Goal: Task Accomplishment & Management: Use online tool/utility

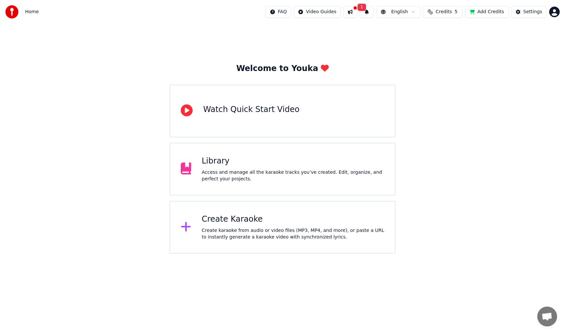
click at [330, 164] on div "Library" at bounding box center [293, 161] width 183 height 11
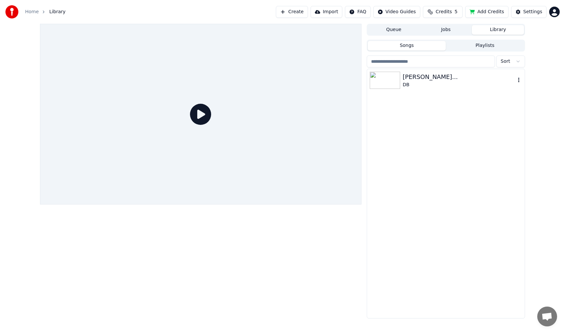
click at [407, 84] on div "DB" at bounding box center [458, 85] width 113 height 7
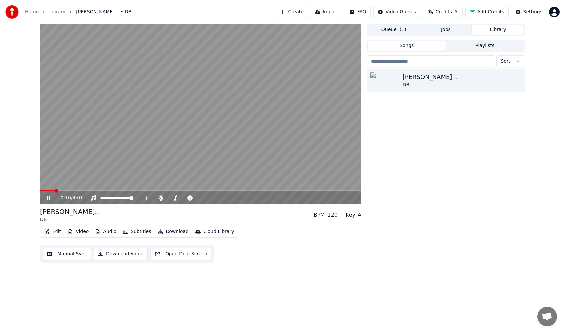
click at [59, 230] on button "Edit" at bounding box center [53, 231] width 22 height 9
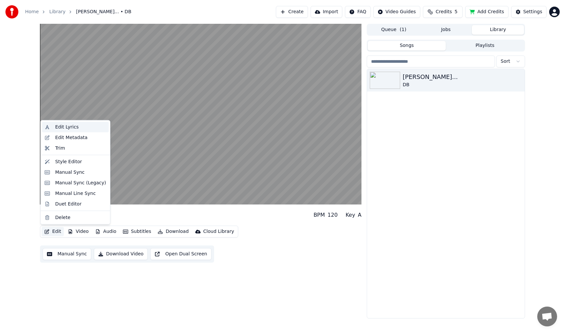
click at [54, 123] on div "Edit Lyrics" at bounding box center [75, 127] width 67 height 11
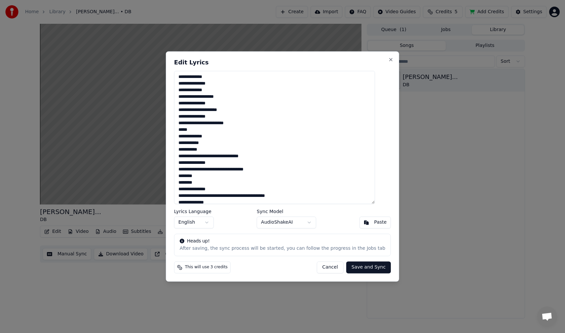
click at [319, 270] on button "Cancel" at bounding box center [329, 268] width 27 height 12
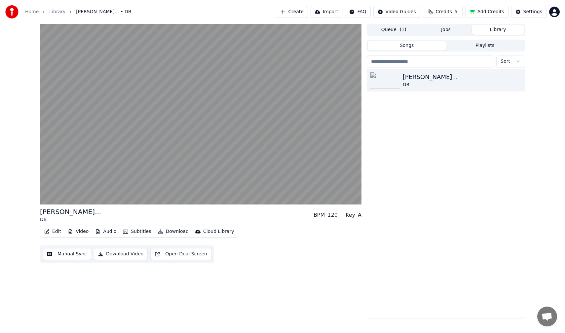
click at [139, 231] on button "Subtitles" at bounding box center [136, 231] width 33 height 9
click at [257, 264] on div "[PERSON_NAME]... DB BPM 120 Key A Edit Video Audio Subtitles Download Cloud Lib…" at bounding box center [200, 171] width 321 height 295
click at [74, 252] on button "Manual Sync" at bounding box center [67, 254] width 49 height 12
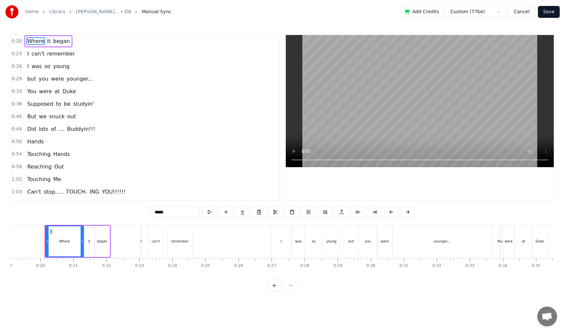
scroll to position [0, 631]
